Goal: Obtain resource: Obtain resource

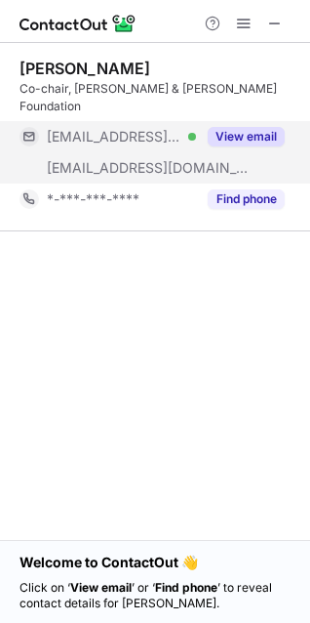
click at [233, 127] on button "View email" at bounding box center [246, 137] width 77 height 20
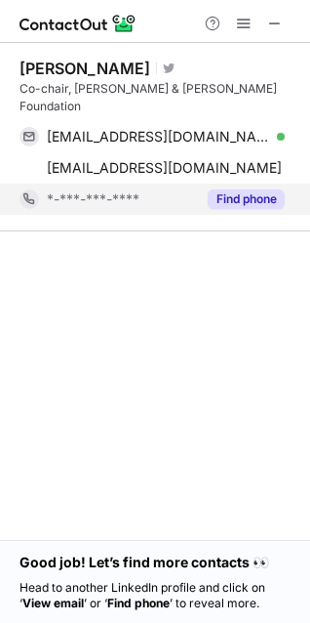
click at [236, 189] on button "Find phone" at bounding box center [246, 199] width 77 height 20
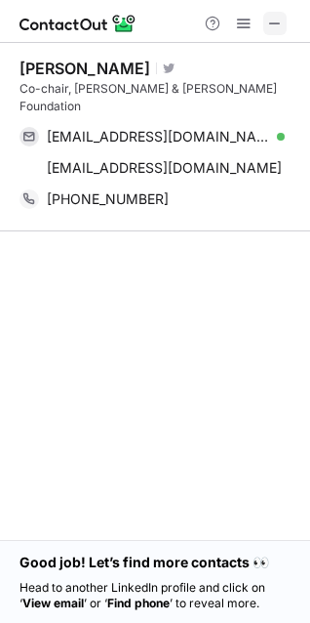
click at [268, 22] on span at bounding box center [276, 24] width 16 height 16
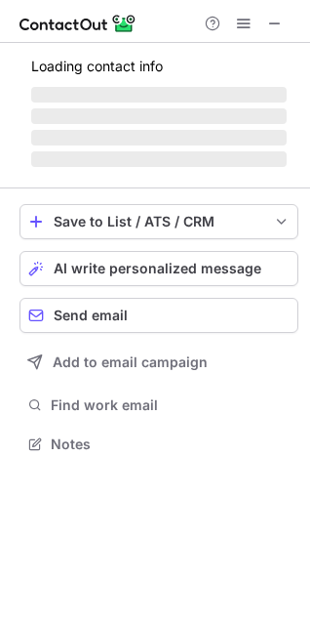
scroll to position [441, 310]
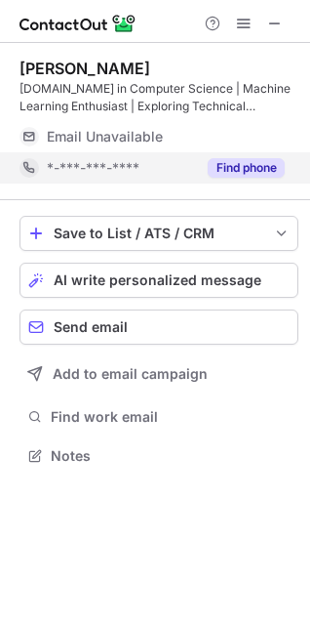
click at [246, 170] on button "Find phone" at bounding box center [246, 168] width 77 height 20
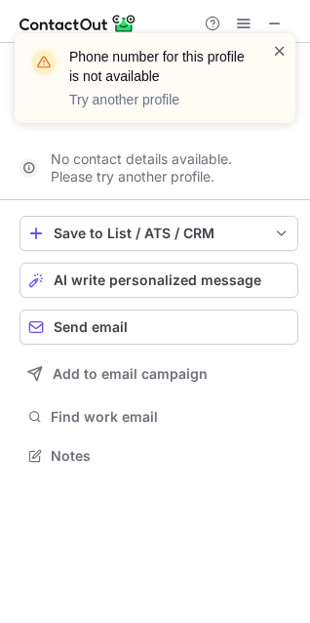
scroll to position [410, 310]
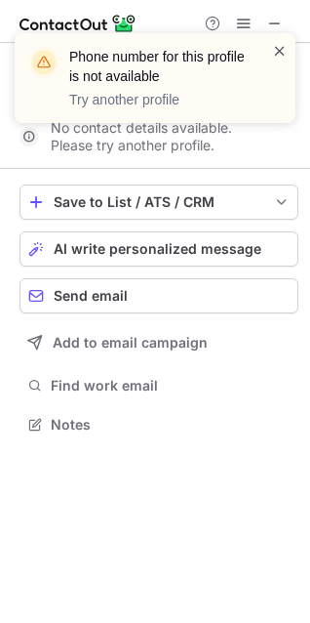
click at [276, 50] on span at bounding box center [280, 51] width 16 height 20
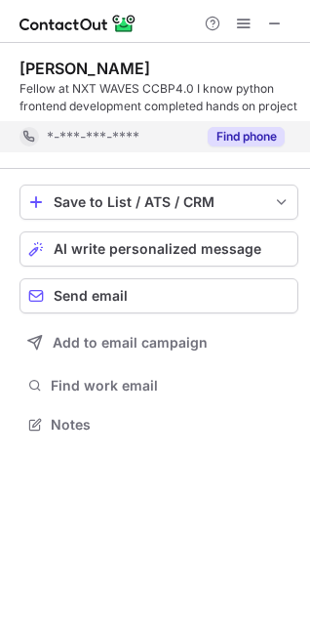
click at [229, 137] on button "Find phone" at bounding box center [246, 137] width 77 height 20
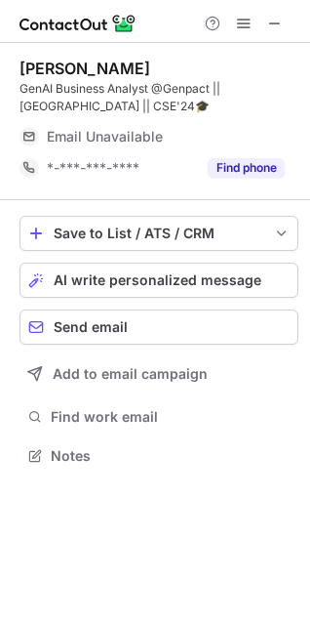
scroll to position [473, 310]
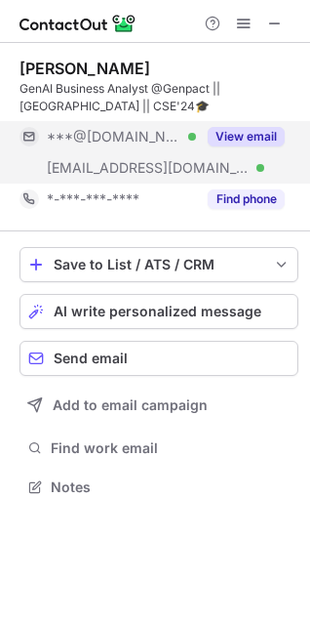
click at [245, 134] on button "View email" at bounding box center [246, 137] width 77 height 20
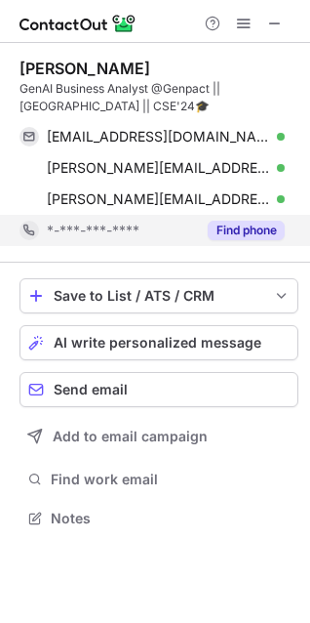
click at [251, 234] on button "Find phone" at bounding box center [246, 231] width 77 height 20
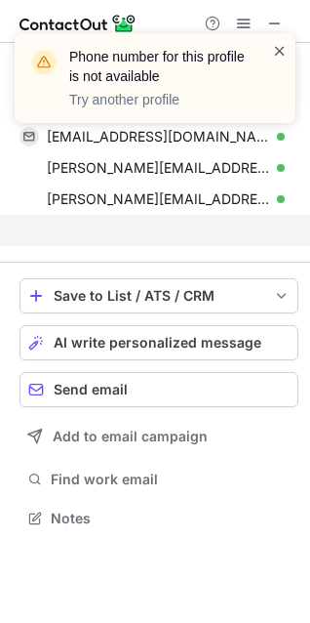
scroll to position [473, 310]
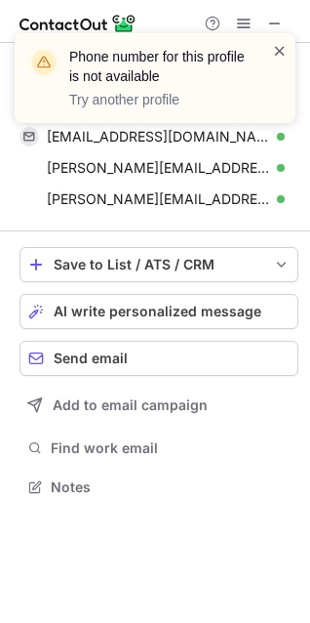
click at [282, 56] on span at bounding box center [280, 51] width 16 height 20
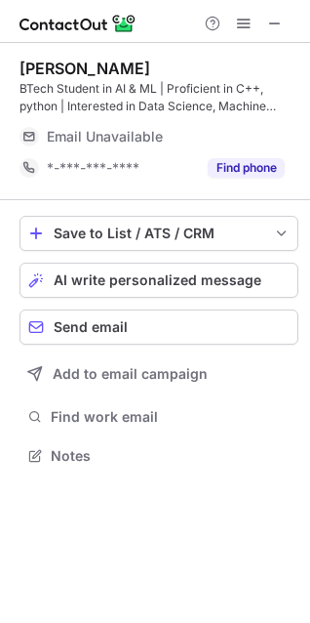
scroll to position [441, 310]
click at [268, 21] on span at bounding box center [276, 24] width 16 height 16
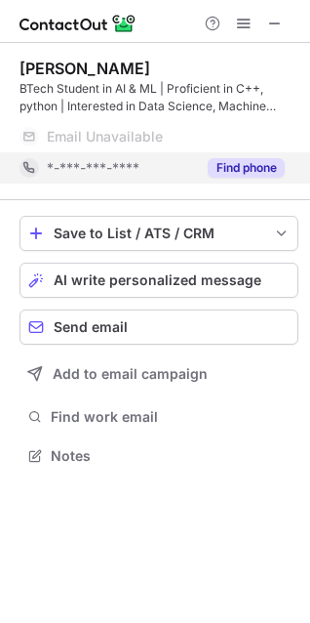
click at [240, 167] on button "Find phone" at bounding box center [246, 168] width 77 height 20
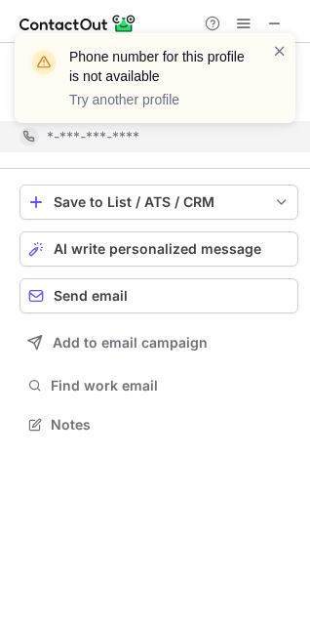
scroll to position [410, 310]
